Goal: Task Accomplishment & Management: Manage account settings

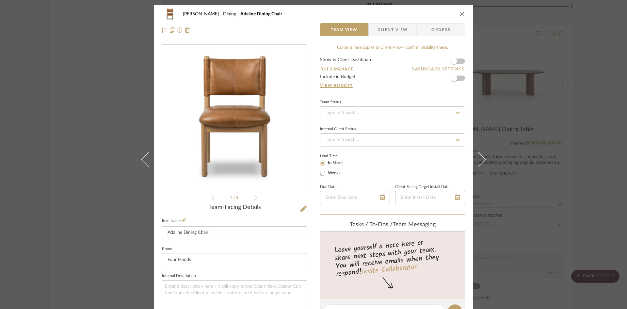
click at [459, 15] on icon "close" at bounding box center [461, 13] width 5 height 5
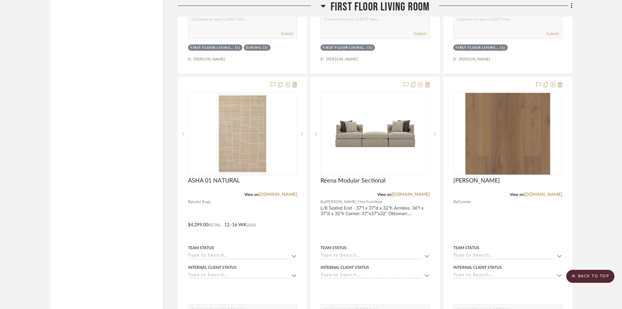
scroll to position [3755, 0]
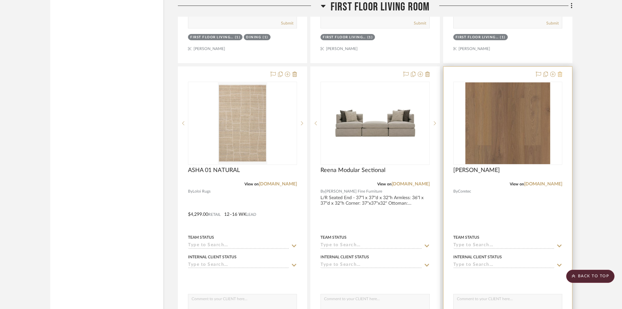
click at [561, 75] on icon at bounding box center [560, 74] width 5 height 5
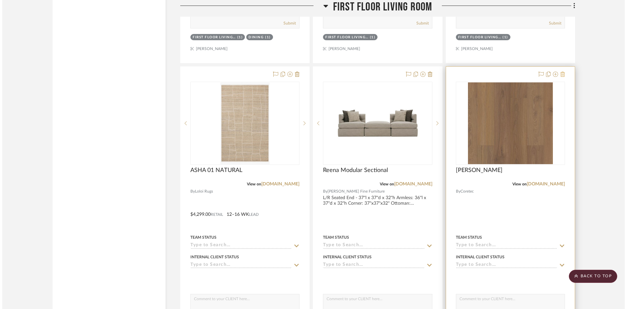
scroll to position [0, 0]
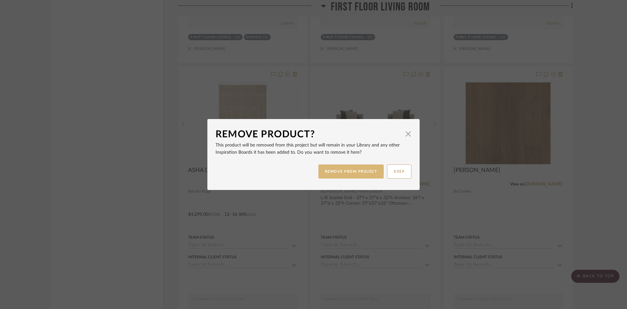
click at [359, 171] on button "REMOVE FROM PROJECT" at bounding box center [351, 171] width 66 height 14
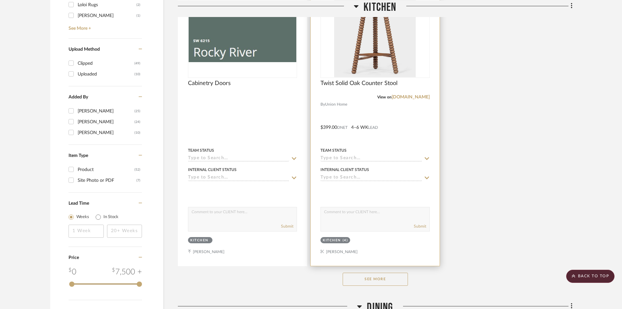
scroll to position [784, 0]
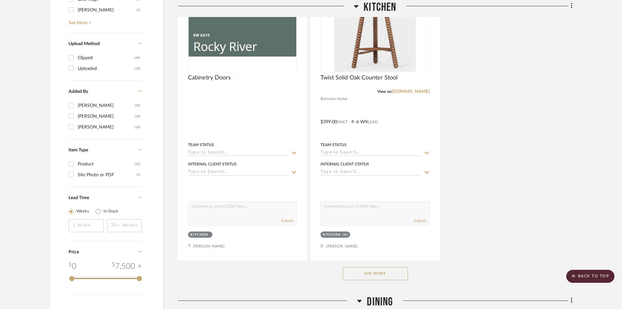
click at [394, 272] on button "See More" at bounding box center [375, 273] width 65 height 13
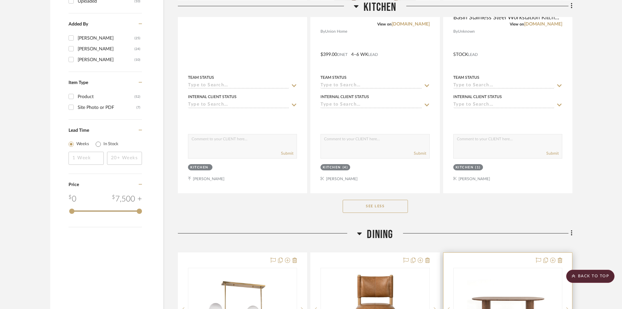
scroll to position [1045, 0]
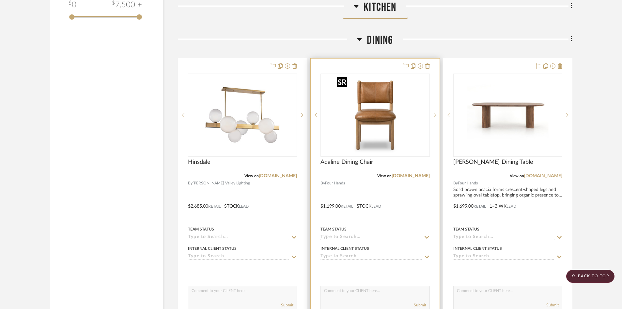
click at [366, 123] on img "0" at bounding box center [375, 115] width 82 height 82
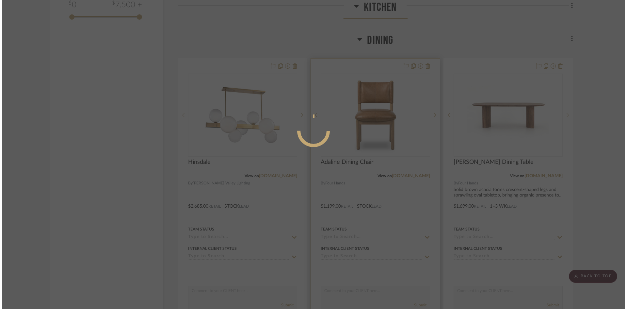
scroll to position [0, 0]
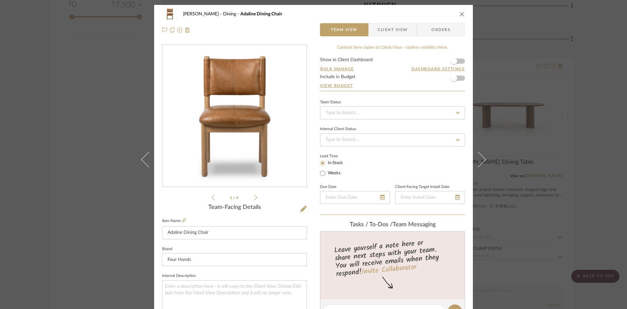
click at [222, 120] on img "0" at bounding box center [235, 116] width 142 height 142
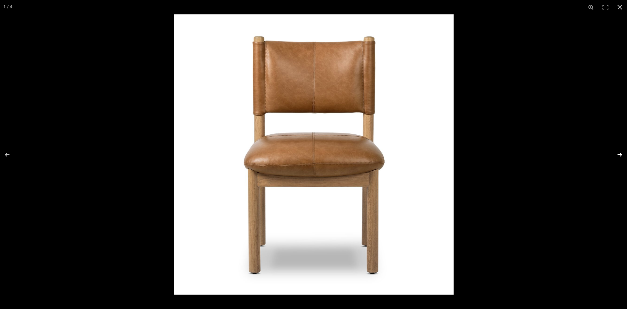
click at [622, 154] on button at bounding box center [615, 154] width 23 height 33
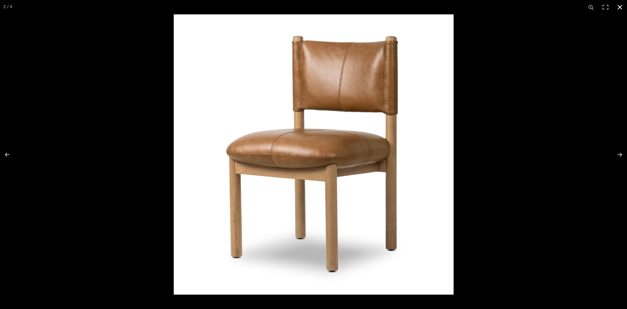
click at [622, 6] on button at bounding box center [620, 7] width 14 height 14
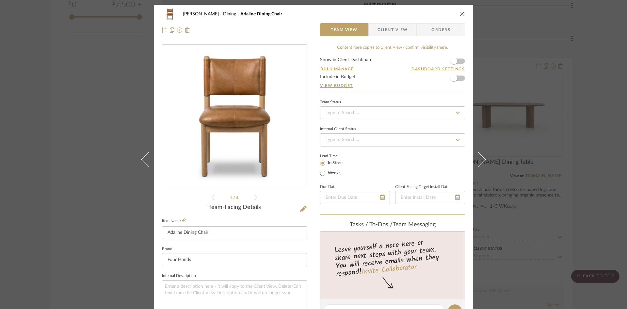
click at [459, 12] on icon "close" at bounding box center [461, 13] width 5 height 5
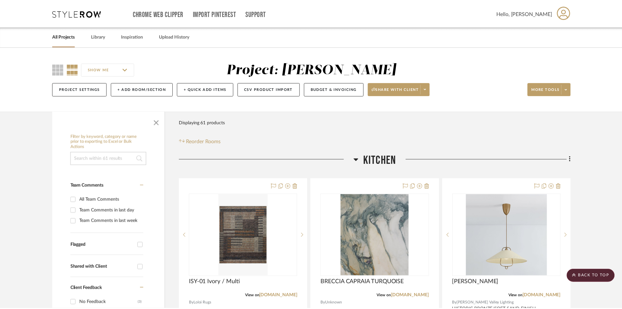
scroll to position [1045, 0]
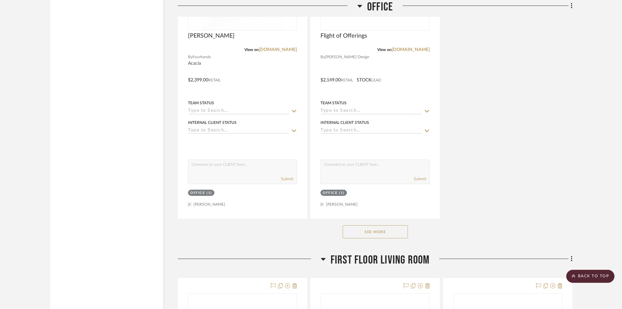
scroll to position [2873, 0]
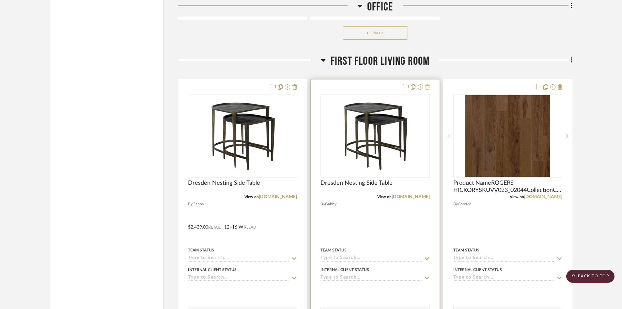
click at [429, 86] on icon at bounding box center [427, 86] width 5 height 5
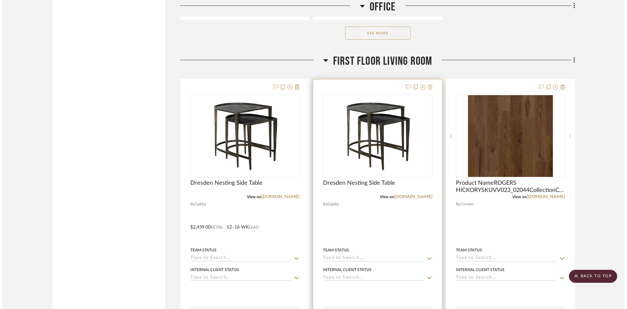
scroll to position [0, 0]
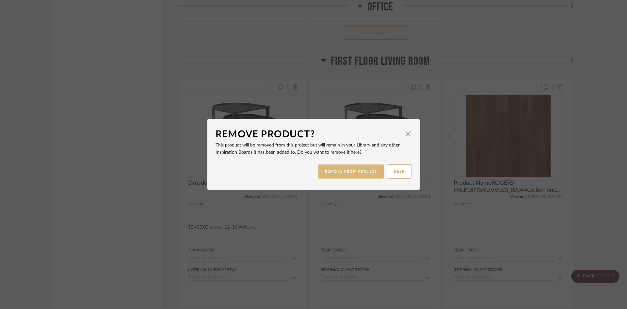
click at [350, 169] on button "REMOVE FROM PROJECT" at bounding box center [351, 171] width 66 height 14
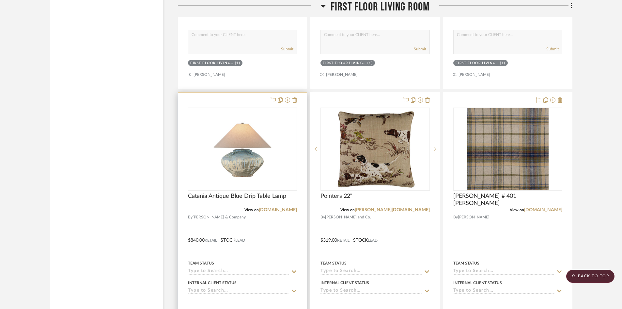
scroll to position [3167, 0]
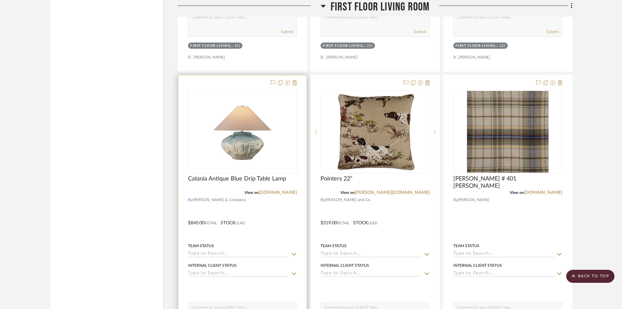
click at [274, 203] on div at bounding box center [242, 218] width 129 height 286
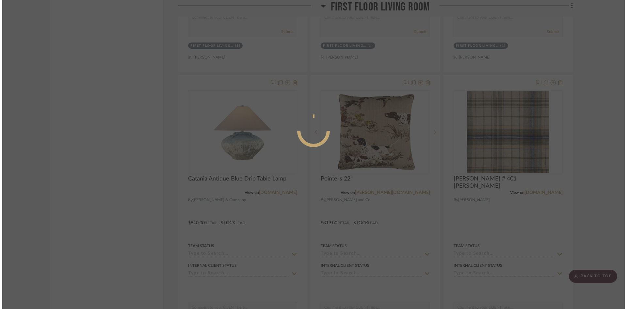
scroll to position [0, 0]
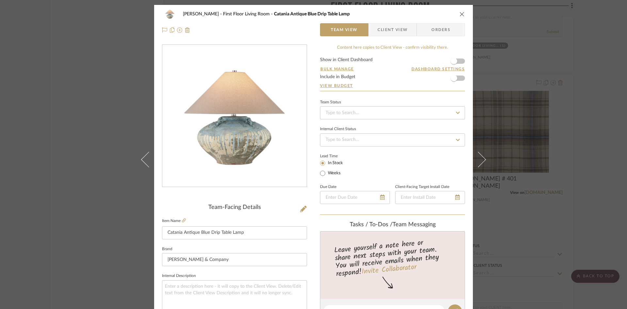
click at [237, 127] on img "0" at bounding box center [234, 116] width 113 height 142
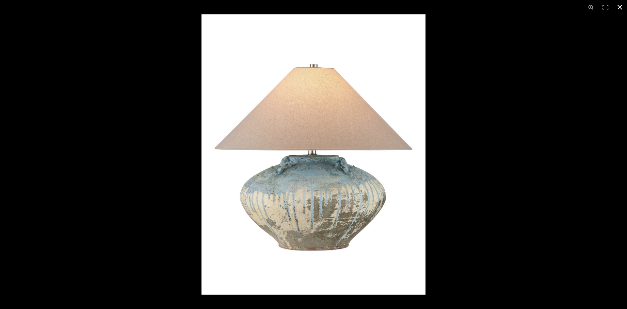
click at [623, 6] on button at bounding box center [620, 7] width 14 height 14
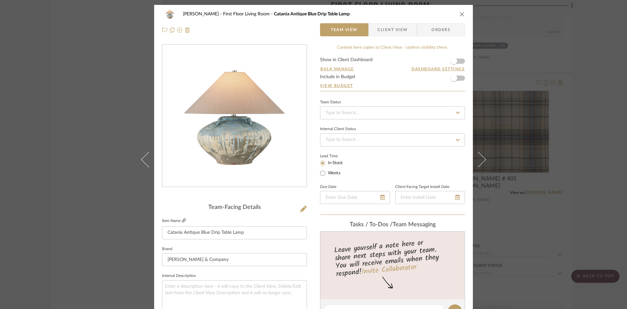
click at [183, 220] on icon at bounding box center [184, 220] width 4 height 4
click at [460, 14] on icon "close" at bounding box center [461, 13] width 5 height 5
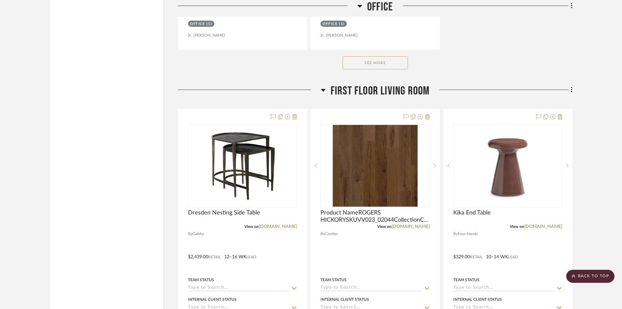
scroll to position [2841, 0]
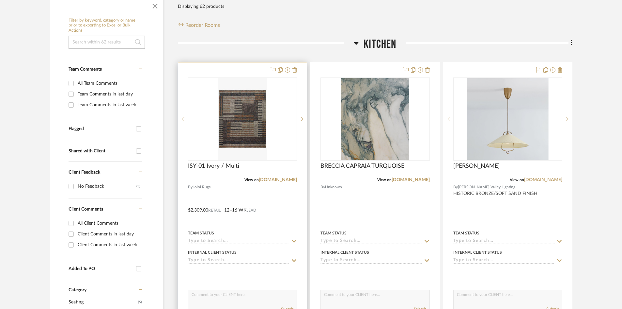
scroll to position [131, 0]
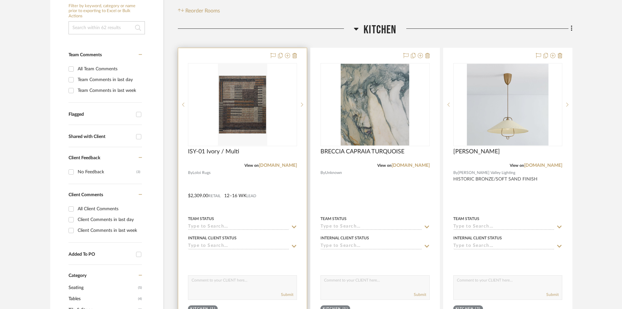
click at [262, 196] on div at bounding box center [242, 191] width 129 height 286
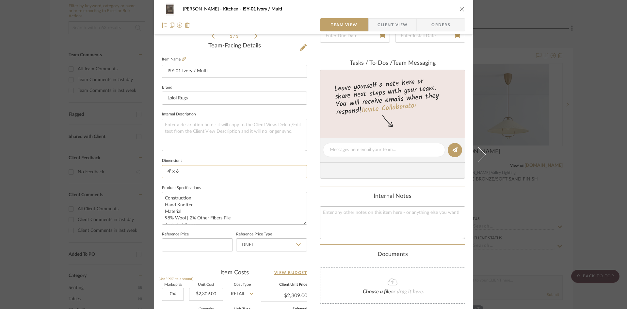
scroll to position [163, 0]
click at [459, 7] on icon "close" at bounding box center [461, 9] width 5 height 5
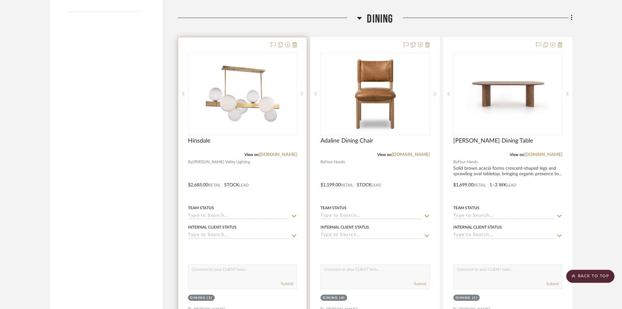
scroll to position [1077, 0]
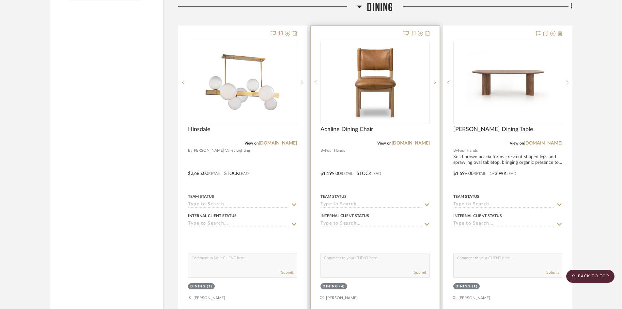
click at [398, 184] on div at bounding box center [375, 169] width 129 height 286
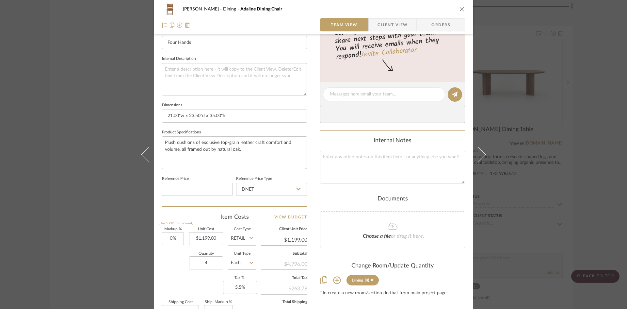
scroll to position [229, 0]
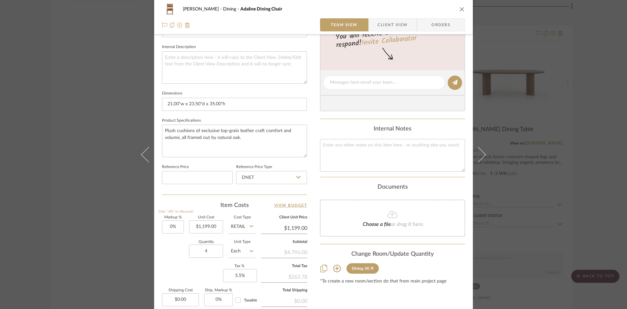
click at [459, 10] on icon "close" at bounding box center [461, 9] width 5 height 5
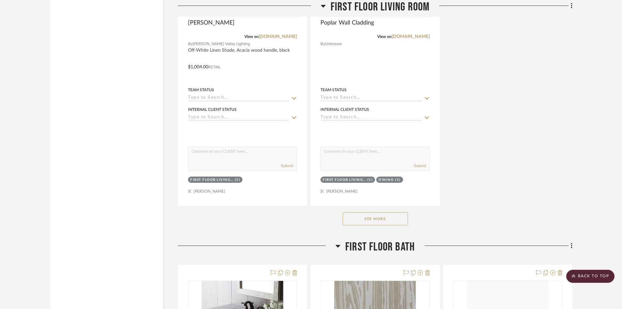
scroll to position [3624, 0]
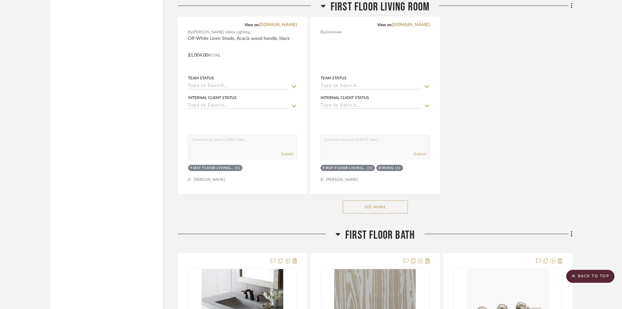
click at [374, 205] on button "See More" at bounding box center [375, 206] width 65 height 13
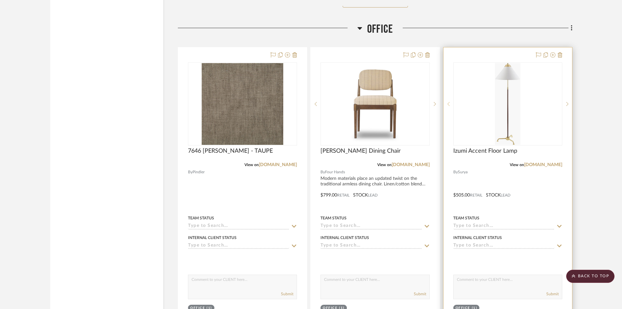
scroll to position [1944, 0]
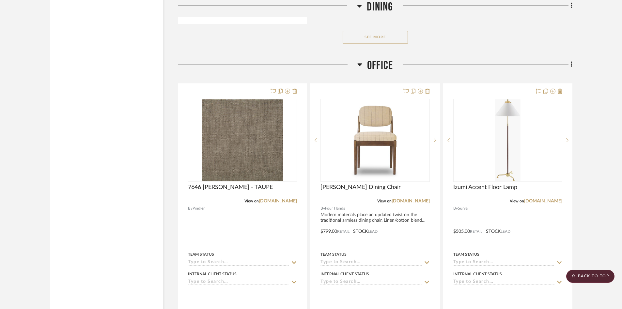
click at [383, 63] on span "Office" at bounding box center [380, 65] width 26 height 14
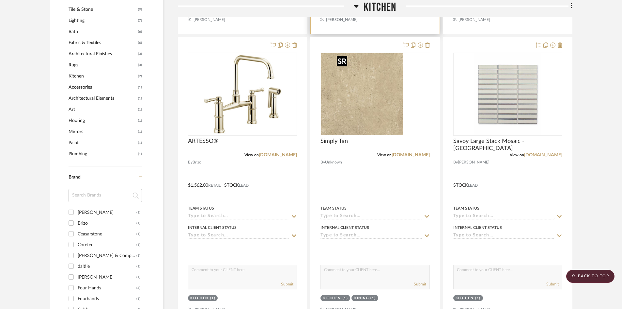
scroll to position [424, 0]
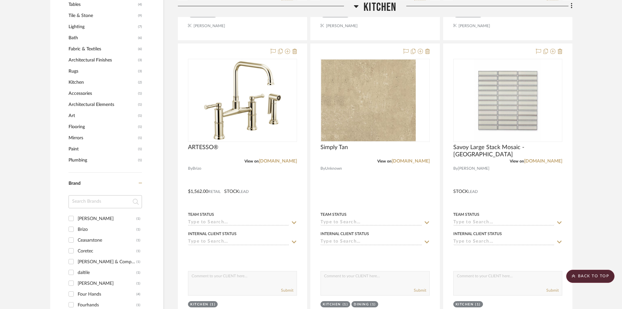
click at [384, 7] on span "Kitchen" at bounding box center [380, 7] width 33 height 14
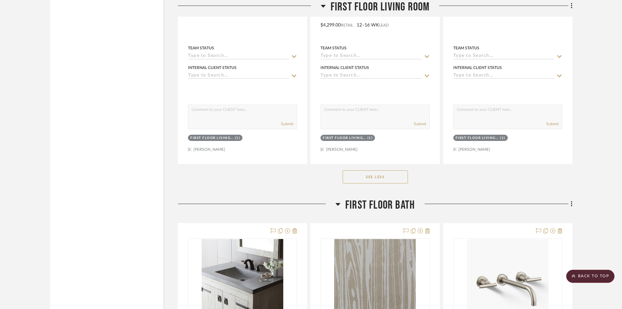
scroll to position [2253, 0]
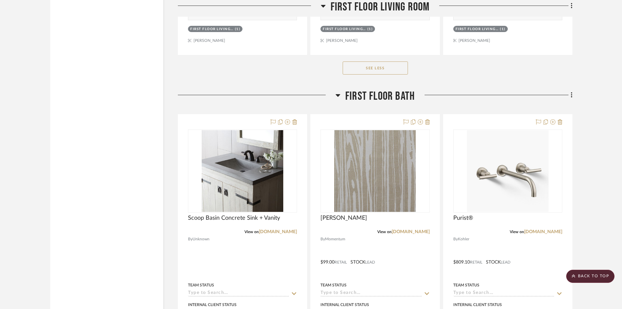
click at [381, 96] on span "First Floor Bath" at bounding box center [380, 96] width 70 height 14
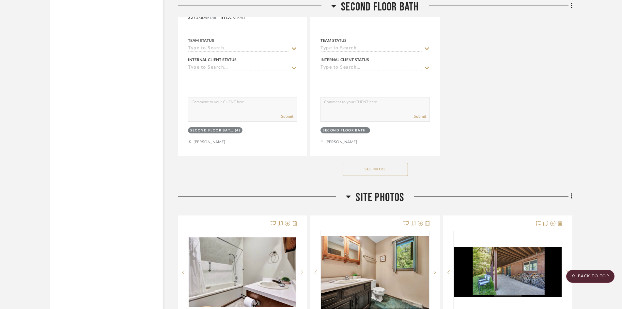
scroll to position [3102, 0]
click at [375, 170] on button "See More" at bounding box center [375, 168] width 65 height 13
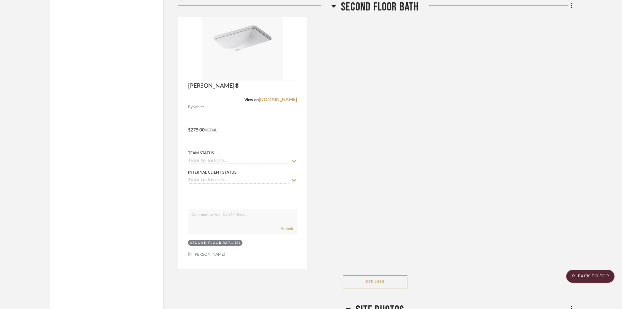
scroll to position [2933, 0]
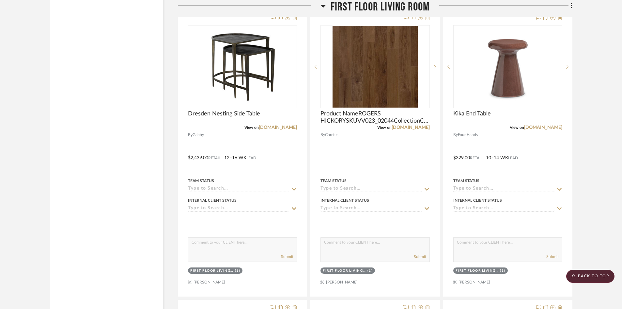
scroll to position [1045, 0]
